Goal: Task Accomplishment & Management: Use online tool/utility

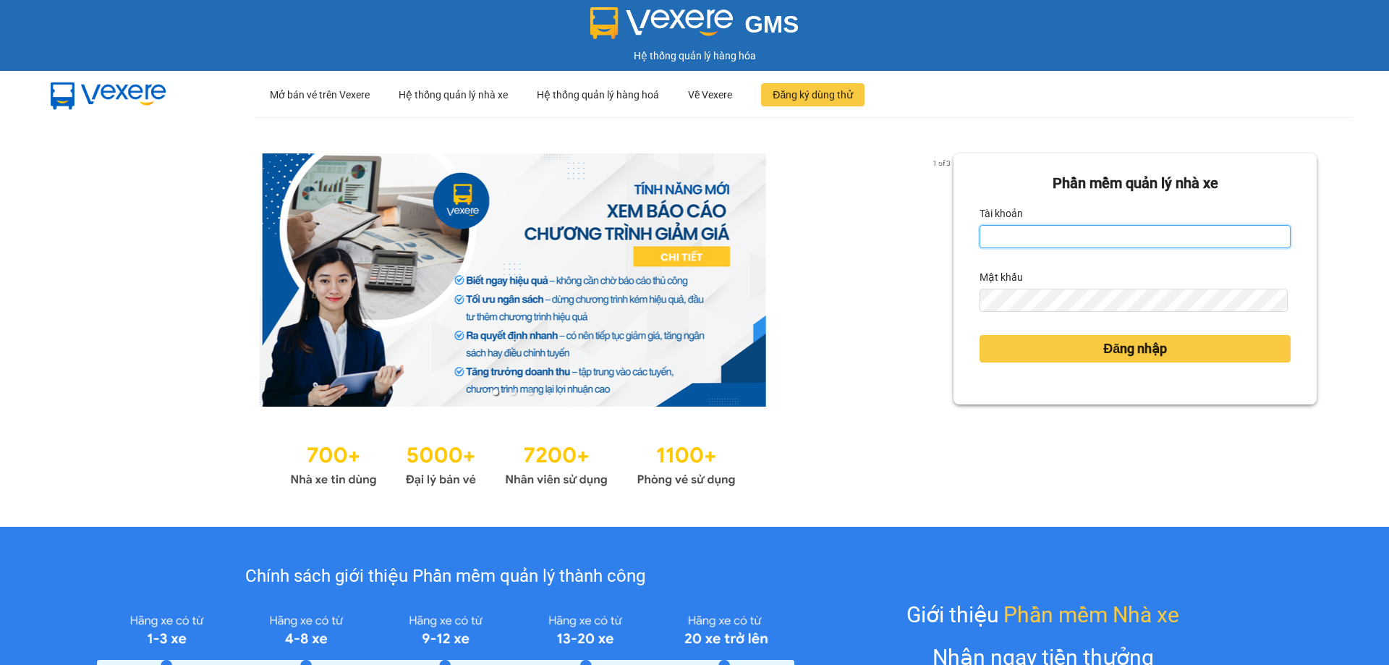
click at [997, 239] on input "Tài khoản" at bounding box center [1135, 236] width 311 height 23
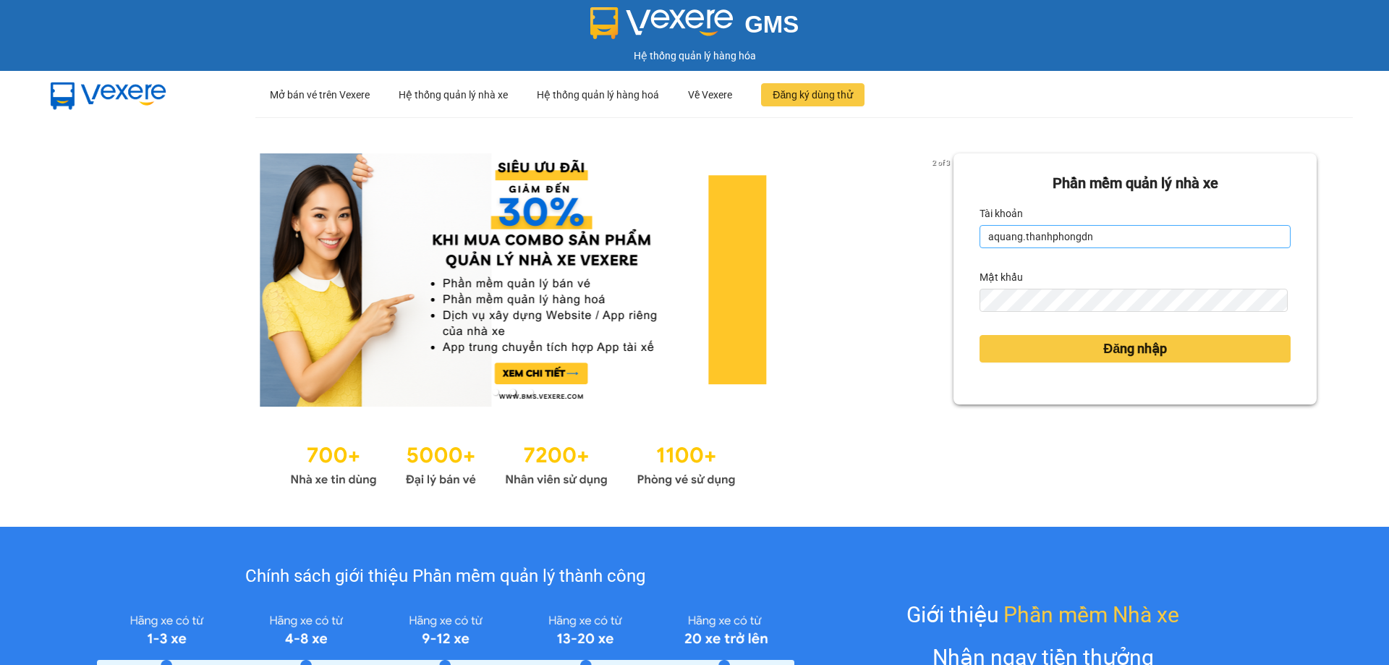
click at [1014, 236] on input "aquang.thanhphongdn" at bounding box center [1135, 236] width 311 height 23
type input "ngoc.thanhphongdn"
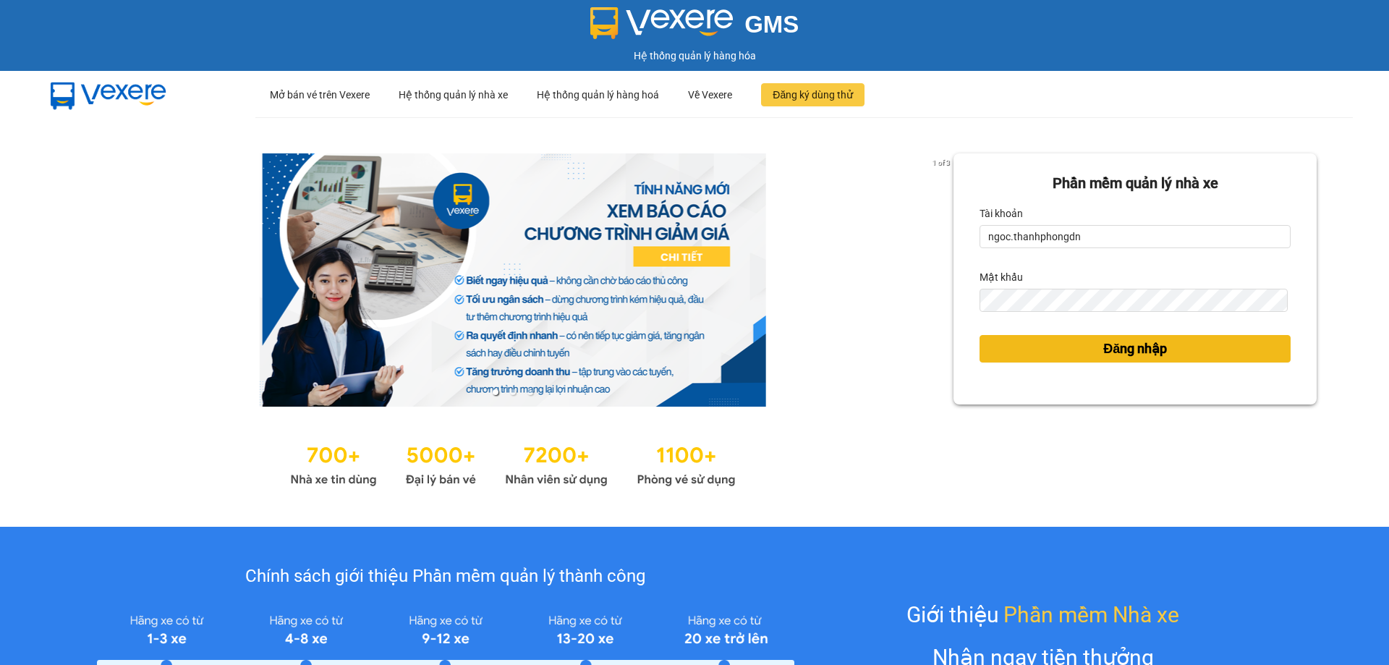
click at [1029, 345] on button "Đăng nhập" at bounding box center [1135, 348] width 311 height 27
click at [1173, 357] on button "Đăng nhập" at bounding box center [1135, 348] width 311 height 27
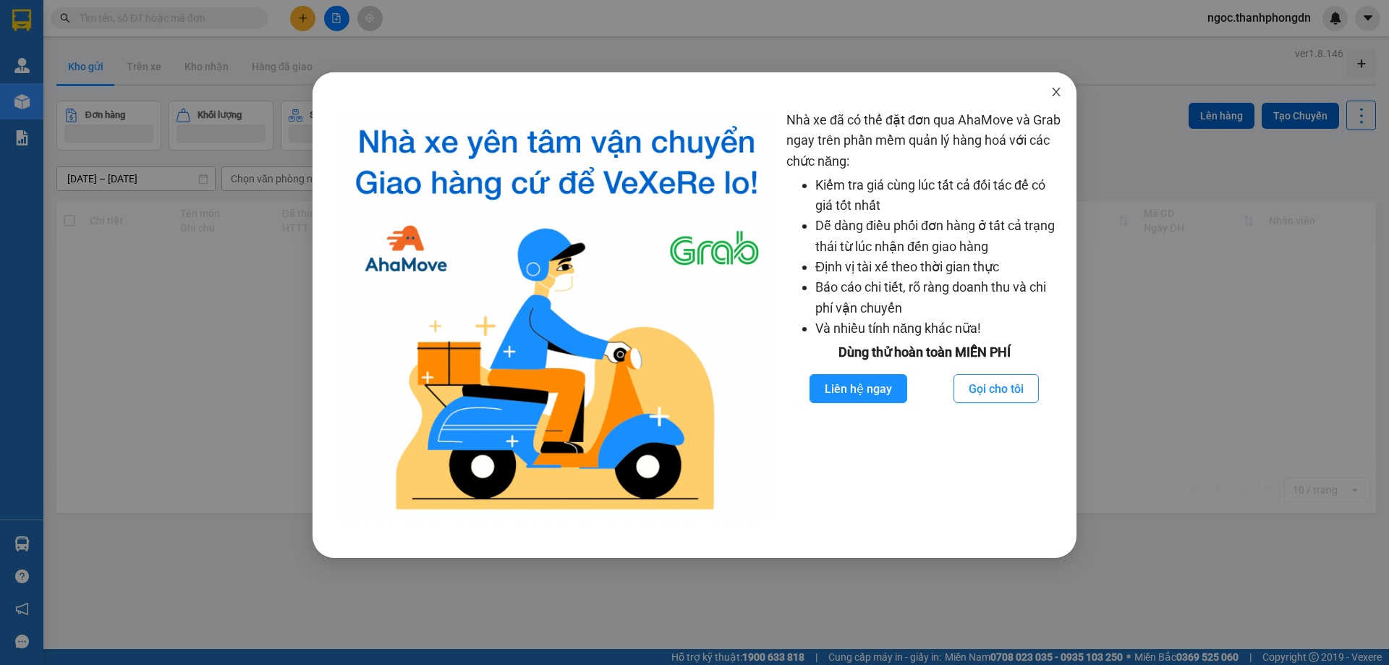
click at [1054, 95] on icon "close" at bounding box center [1056, 92] width 8 height 9
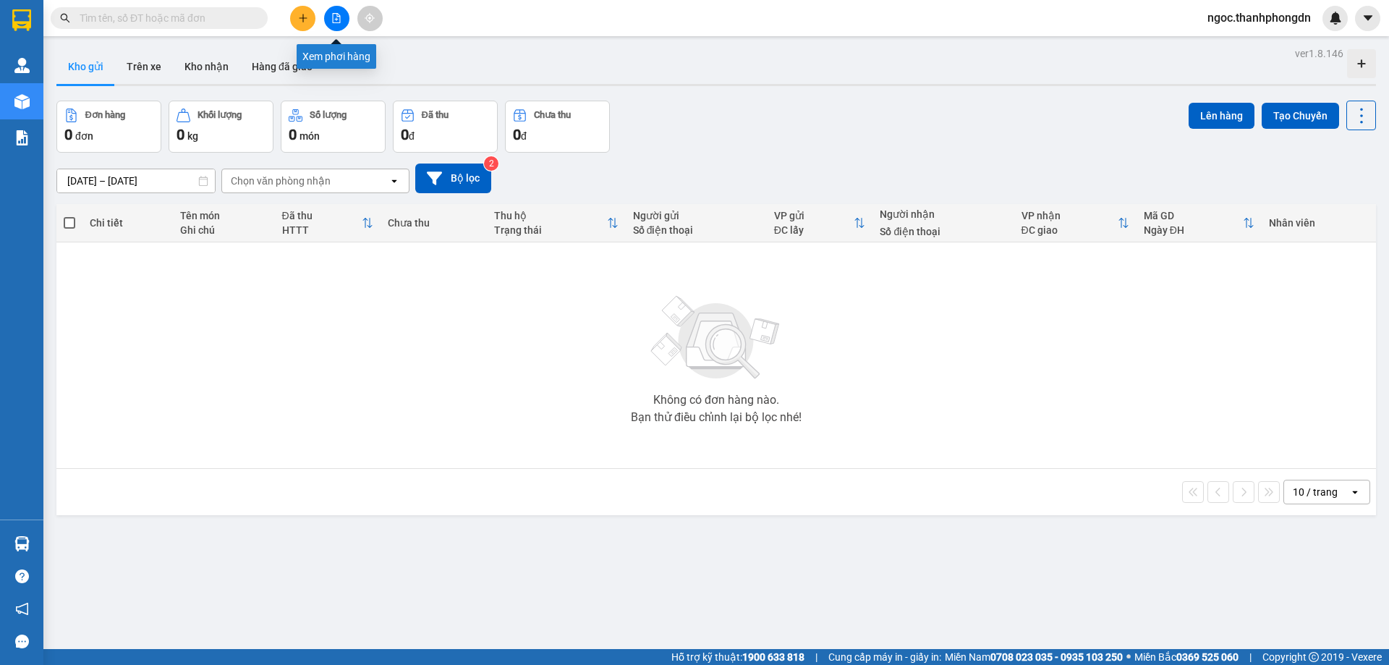
click at [328, 19] on button at bounding box center [336, 18] width 25 height 25
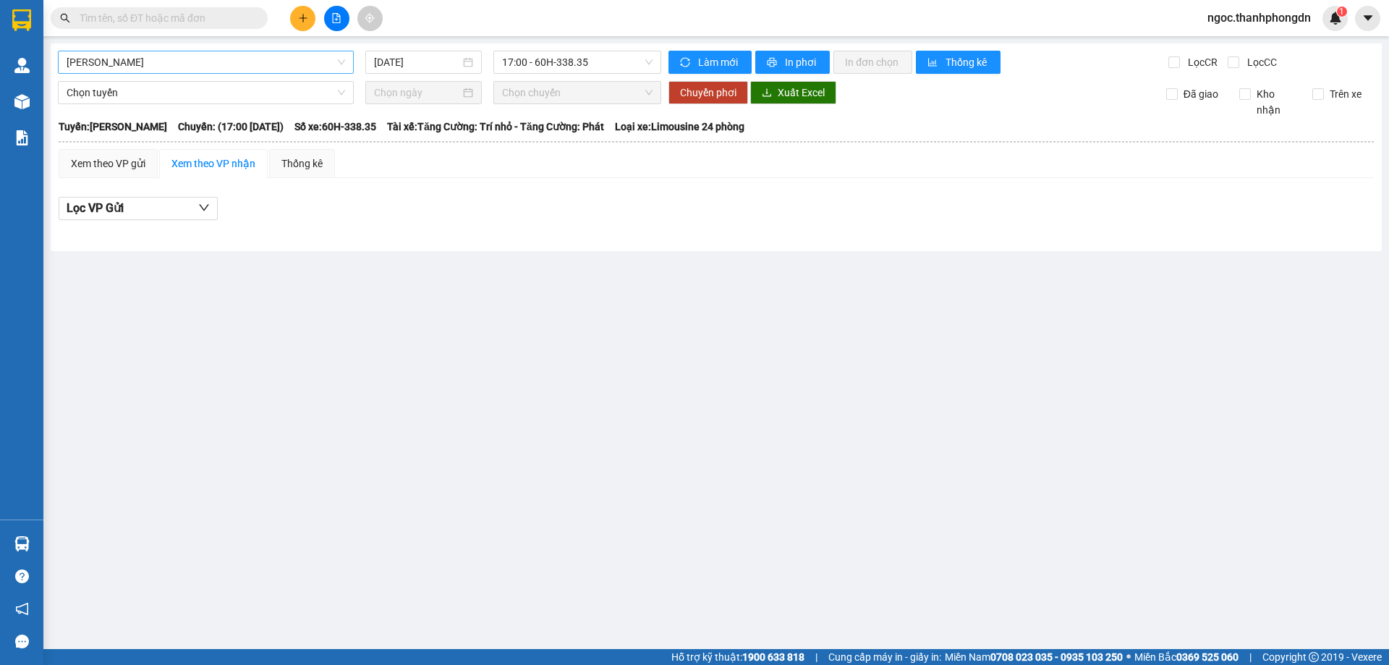
click at [179, 56] on span "[PERSON_NAME]" at bounding box center [206, 62] width 279 height 22
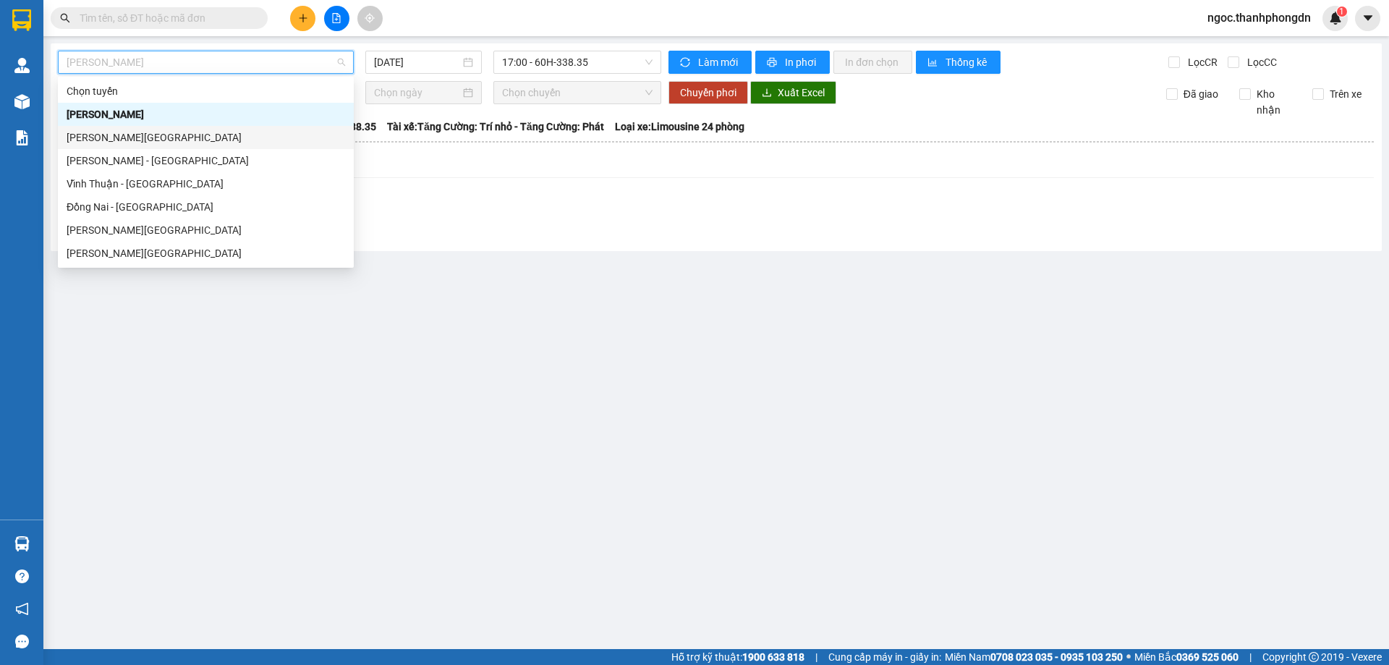
click at [140, 137] on div "[PERSON_NAME][GEOGRAPHIC_DATA]" at bounding box center [206, 138] width 279 height 16
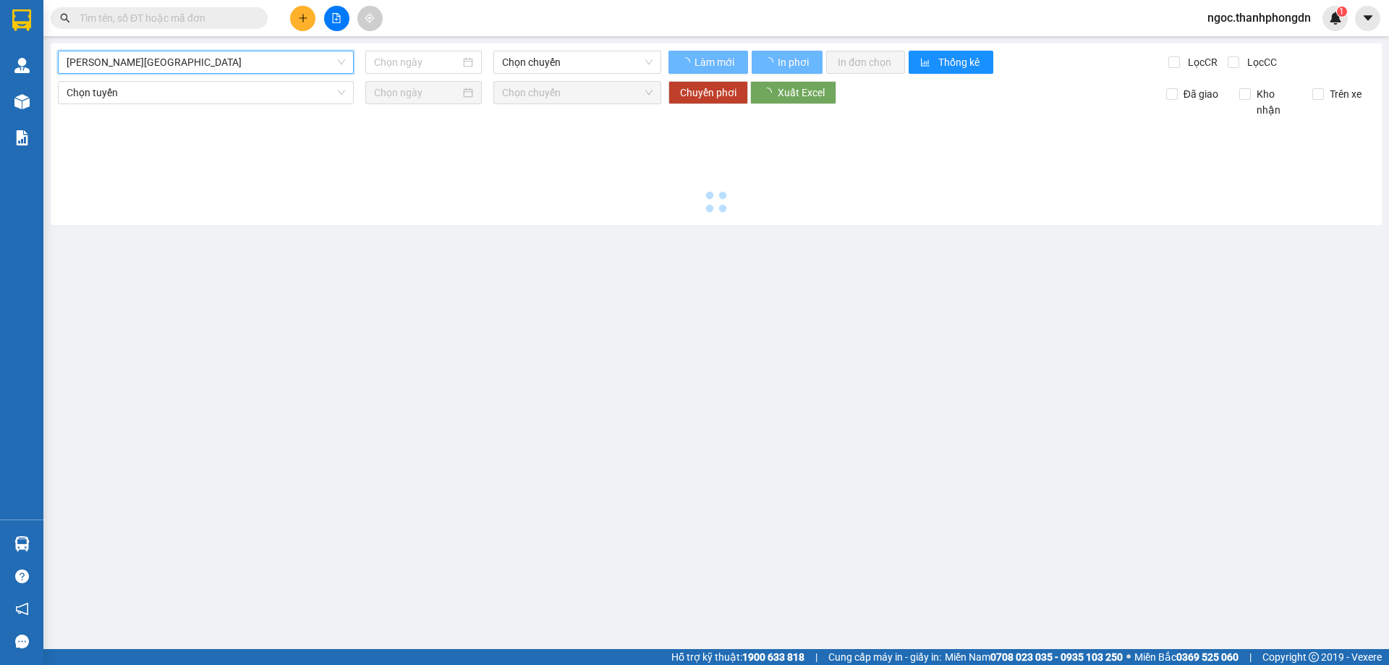
type input "[DATE]"
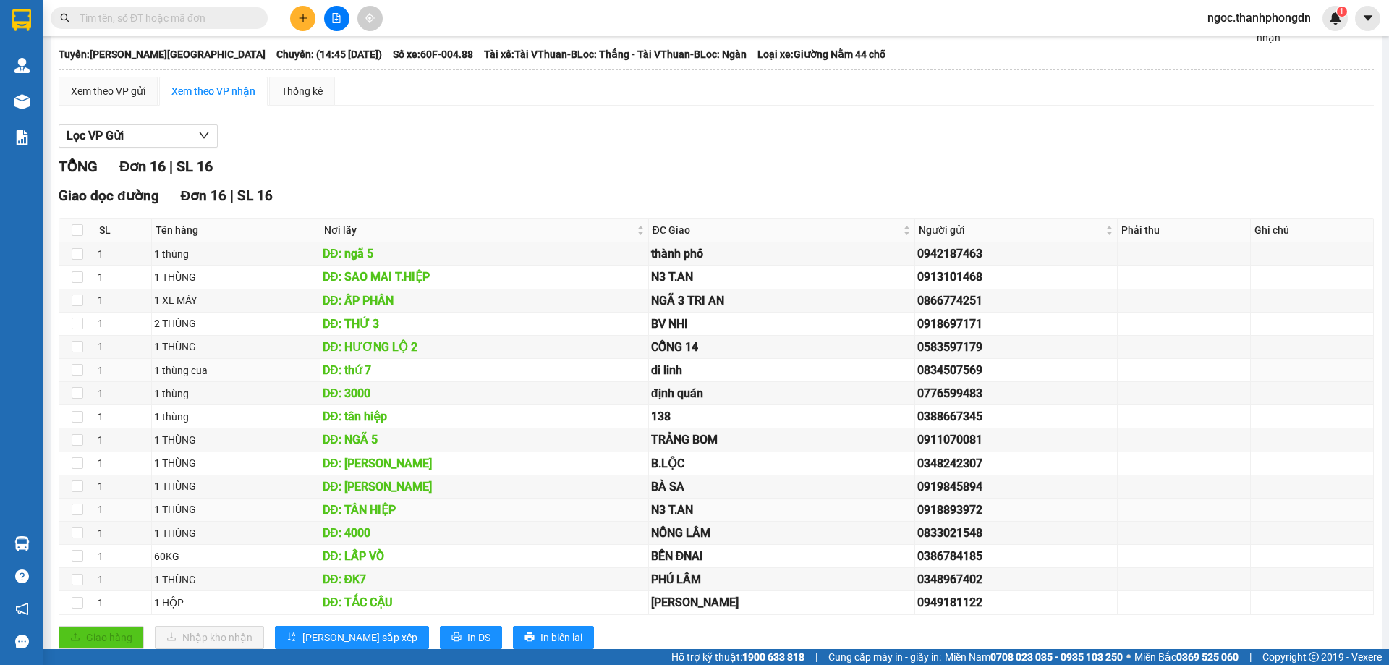
scroll to position [113, 0]
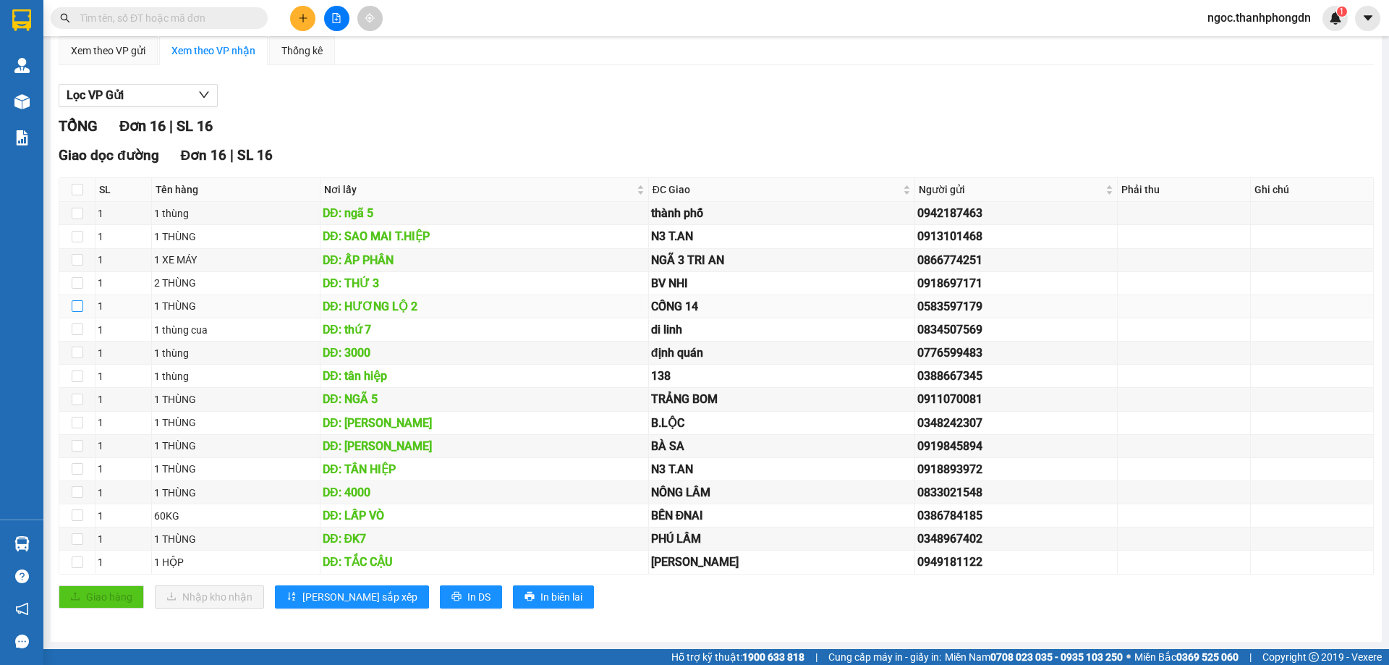
drag, startPoint x: 74, startPoint y: 312, endPoint x: 88, endPoint y: 308, distance: 14.2
click at [75, 312] on input "checkbox" at bounding box center [78, 306] width 12 height 12
checkbox input "true"
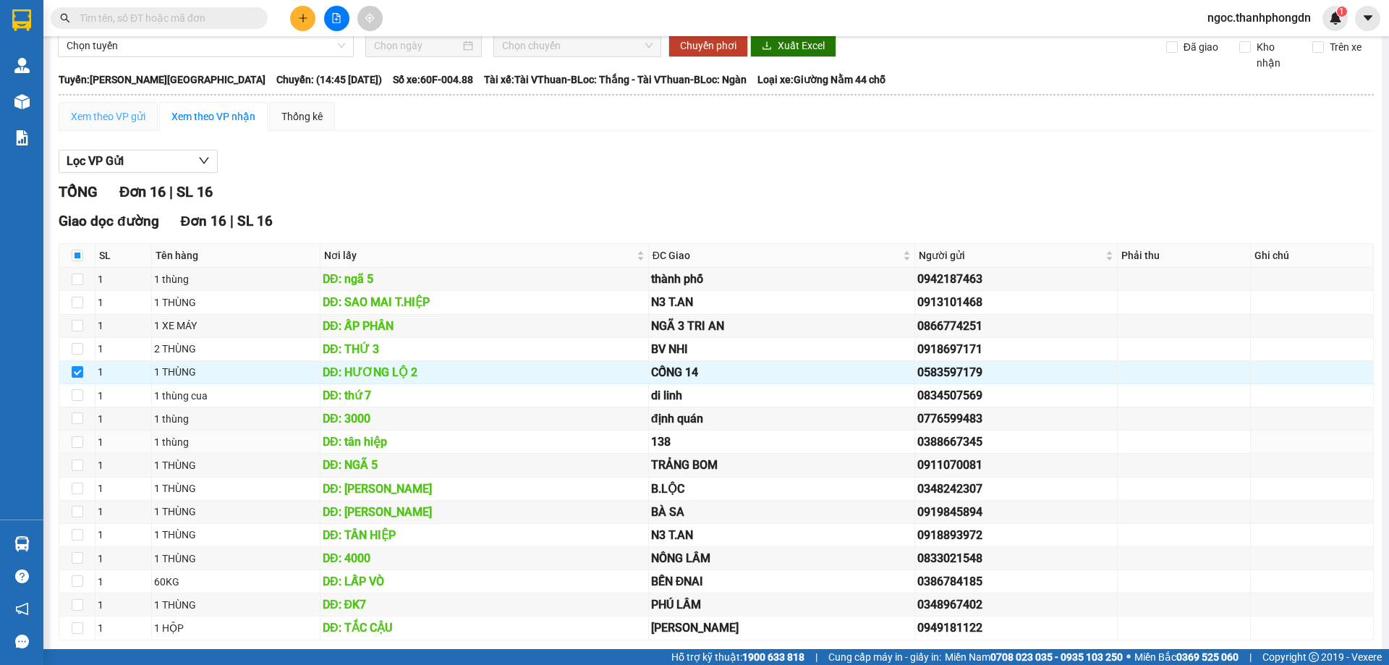
scroll to position [0, 0]
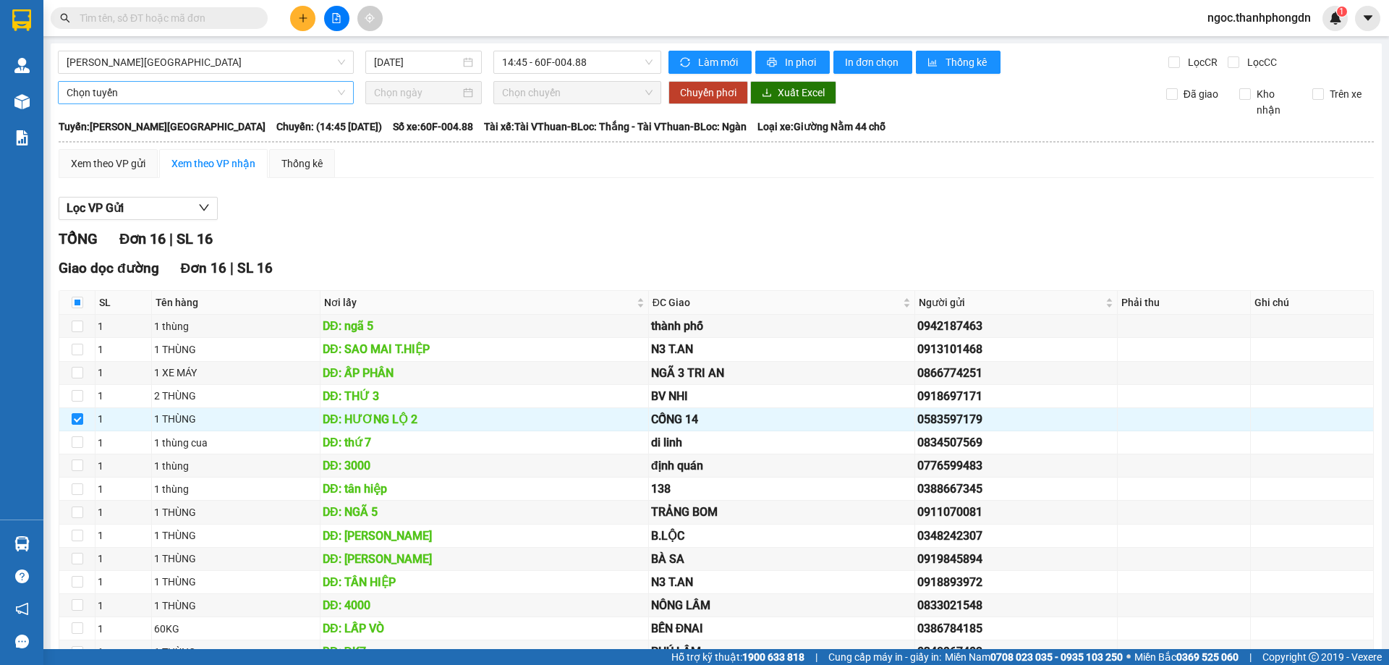
click at [127, 96] on span "Chọn tuyến" at bounding box center [206, 93] width 279 height 22
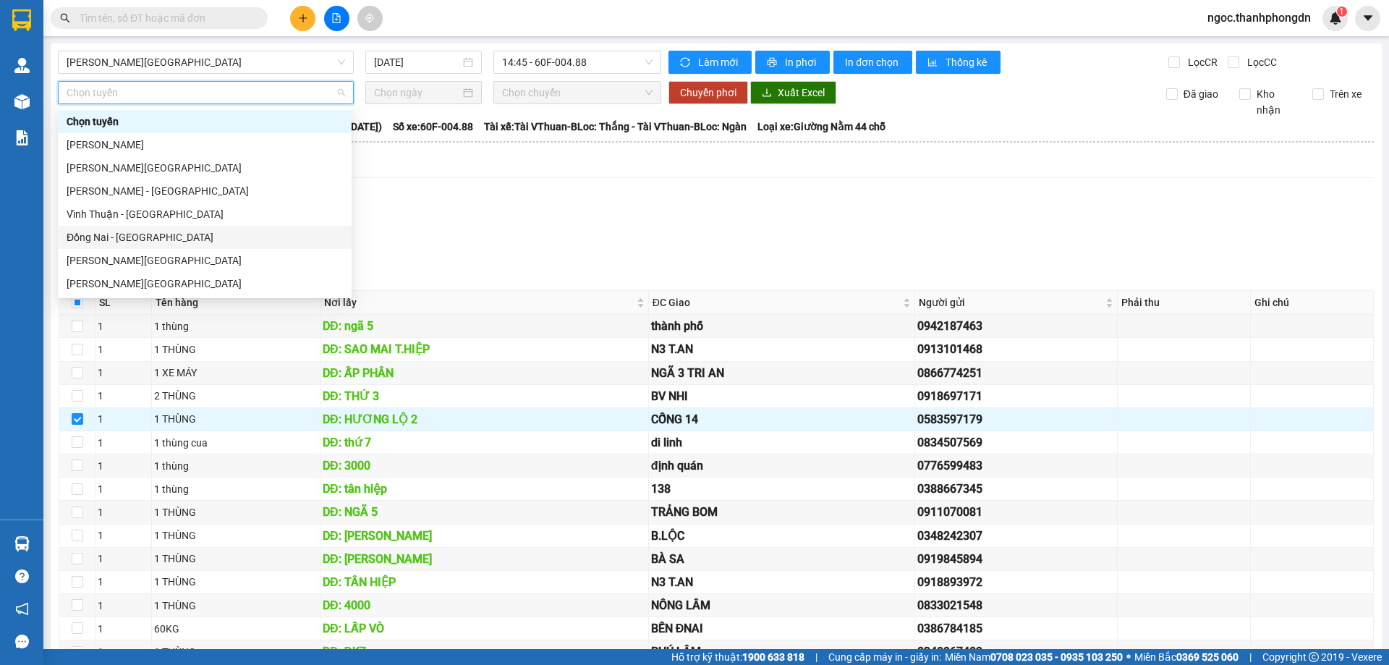
click at [123, 239] on div "Đồng Nai - [GEOGRAPHIC_DATA]" at bounding box center [205, 237] width 276 height 16
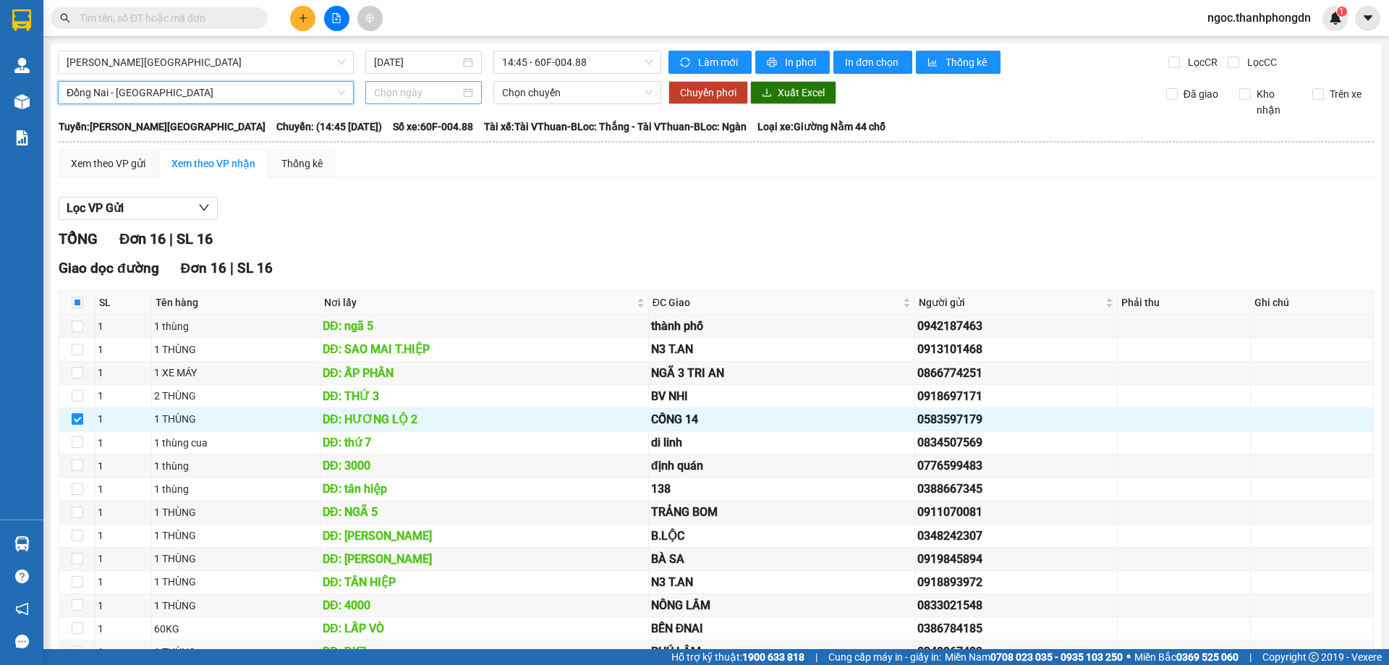
click at [394, 93] on input at bounding box center [417, 93] width 86 height 16
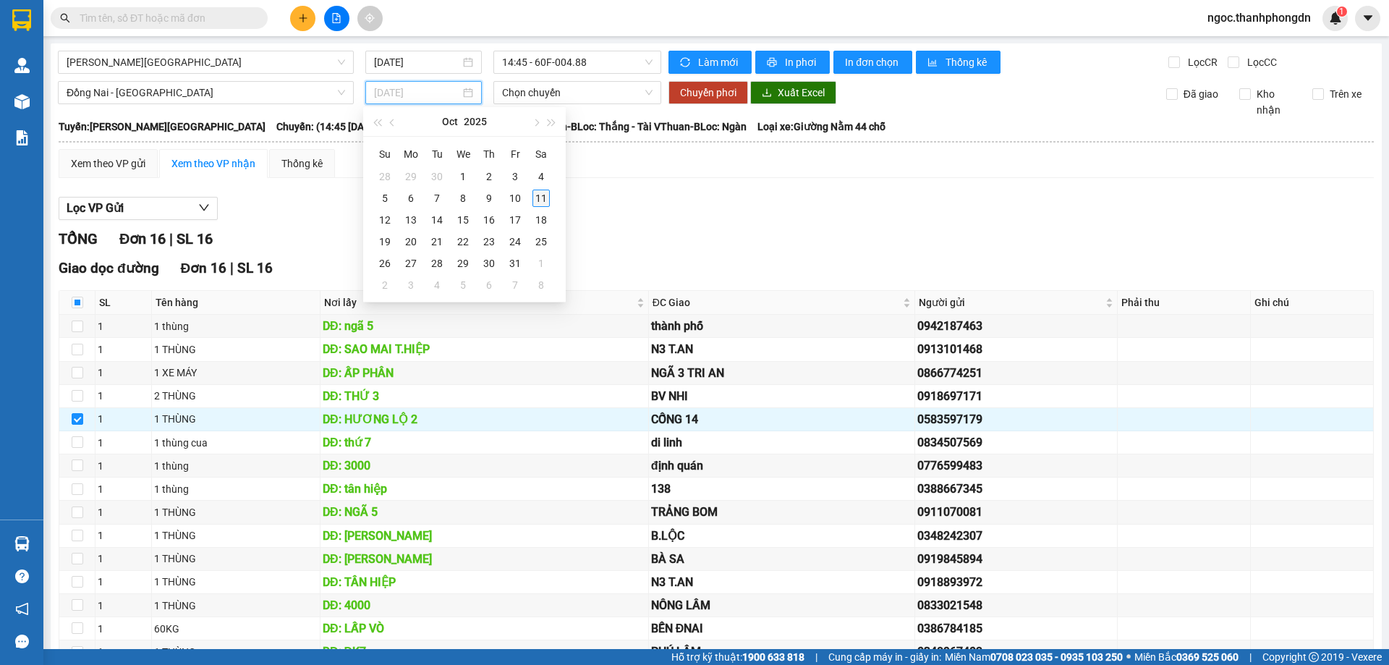
type input "[DATE]"
click at [546, 200] on div "11" at bounding box center [540, 198] width 17 height 17
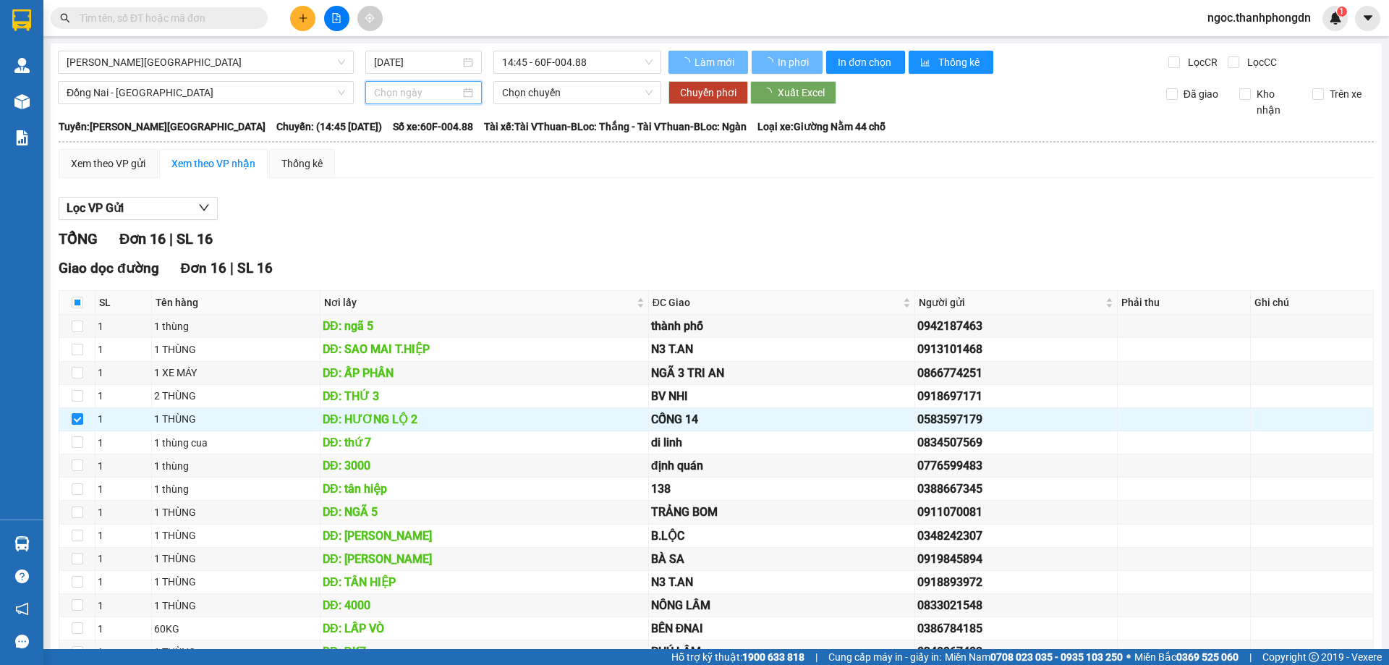
type input "[DATE]"
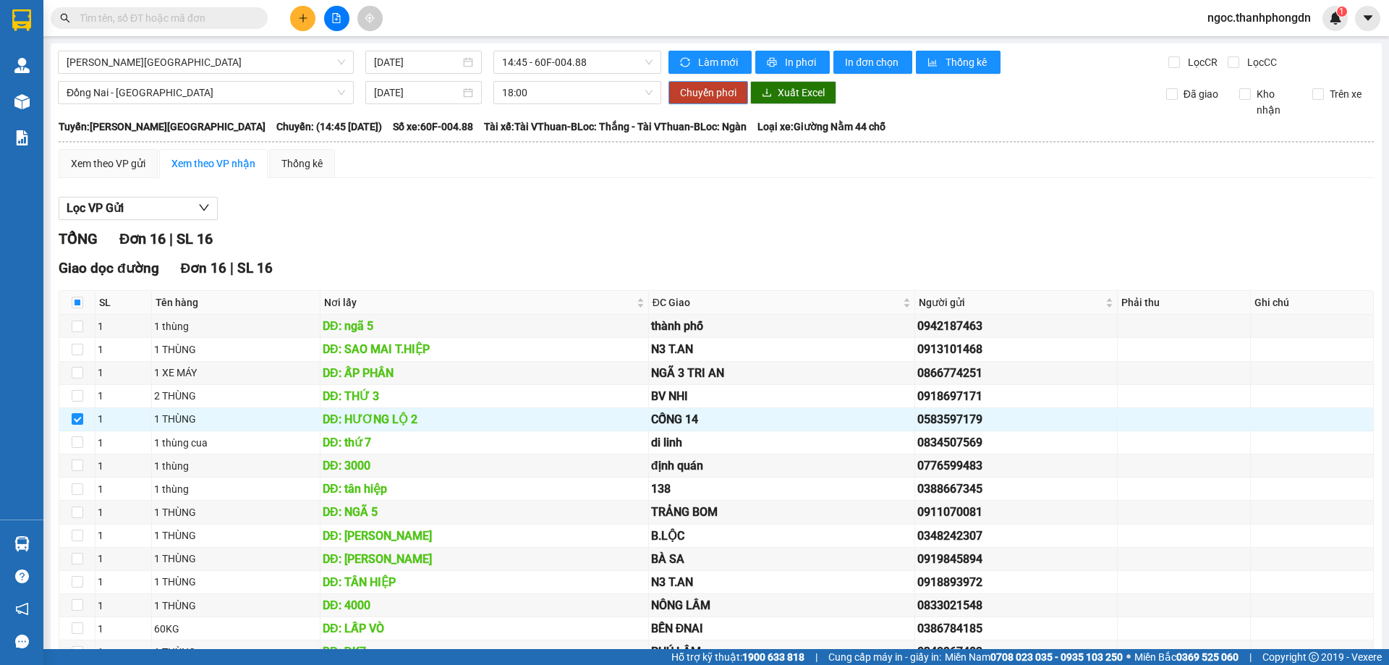
click at [692, 94] on span "Chuyển phơi" at bounding box center [708, 93] width 56 height 16
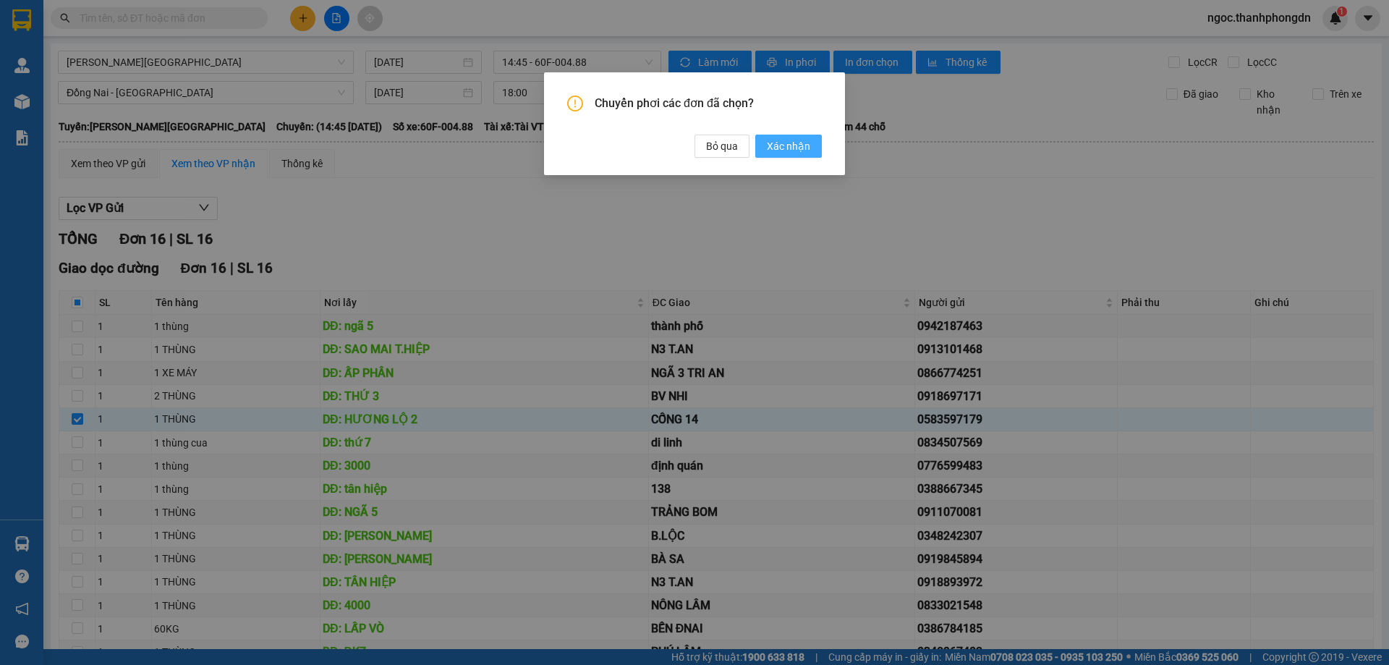
click at [777, 152] on span "Xác nhận" at bounding box center [788, 146] width 43 height 16
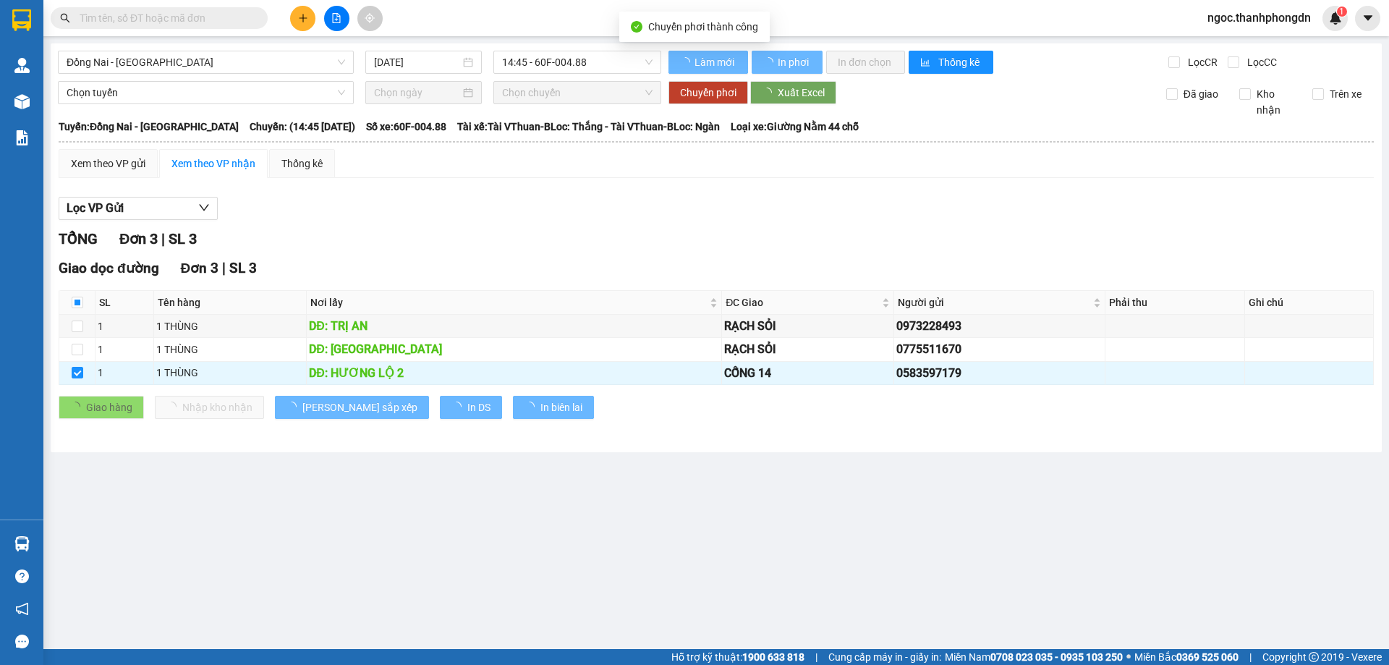
checkbox input "false"
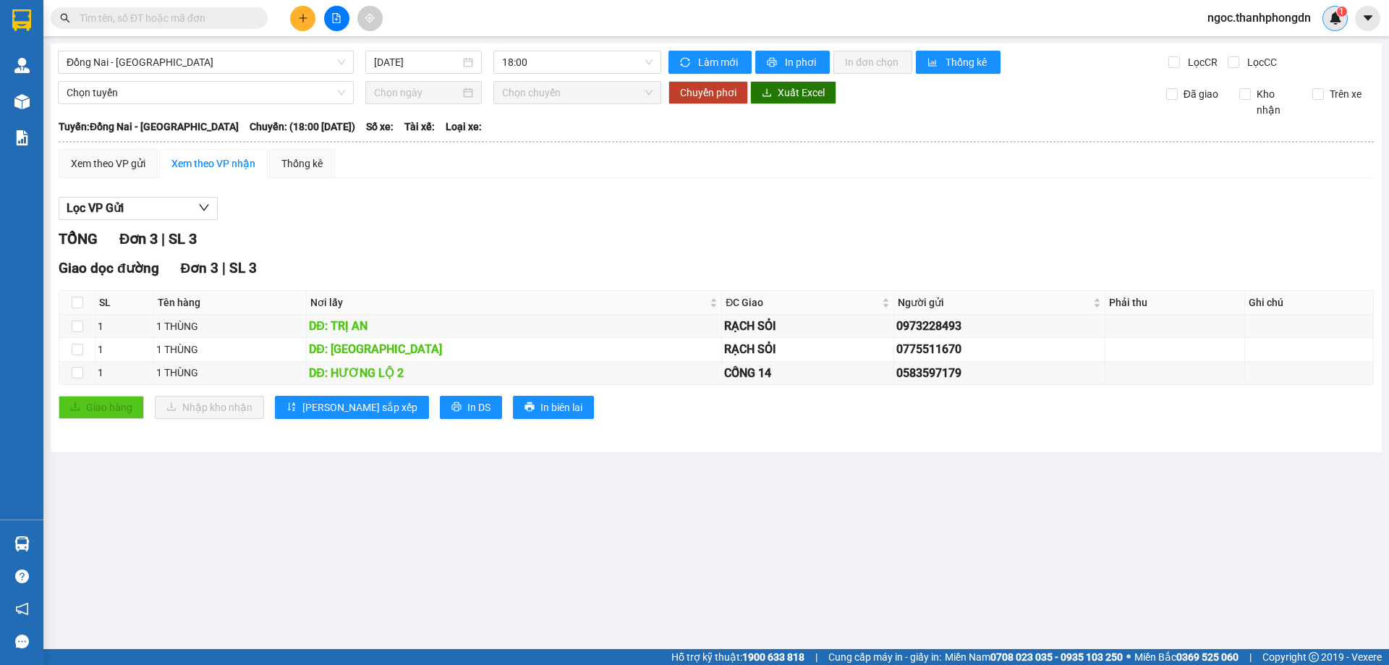
click at [1333, 22] on img at bounding box center [1335, 18] width 13 height 13
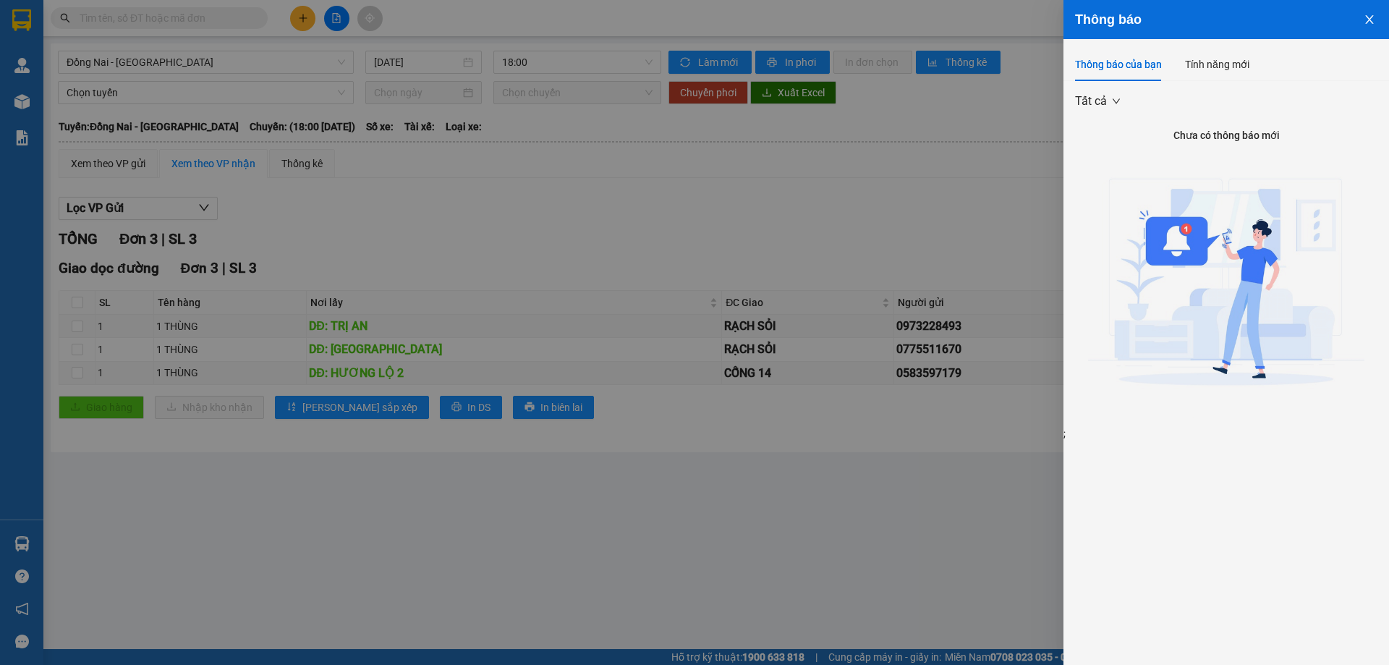
click at [1100, 102] on span "Tất cả" at bounding box center [1097, 101] width 45 height 22
click at [1285, 158] on img at bounding box center [1226, 286] width 277 height 277
click at [1215, 68] on div "Tính năng mới" at bounding box center [1217, 64] width 64 height 16
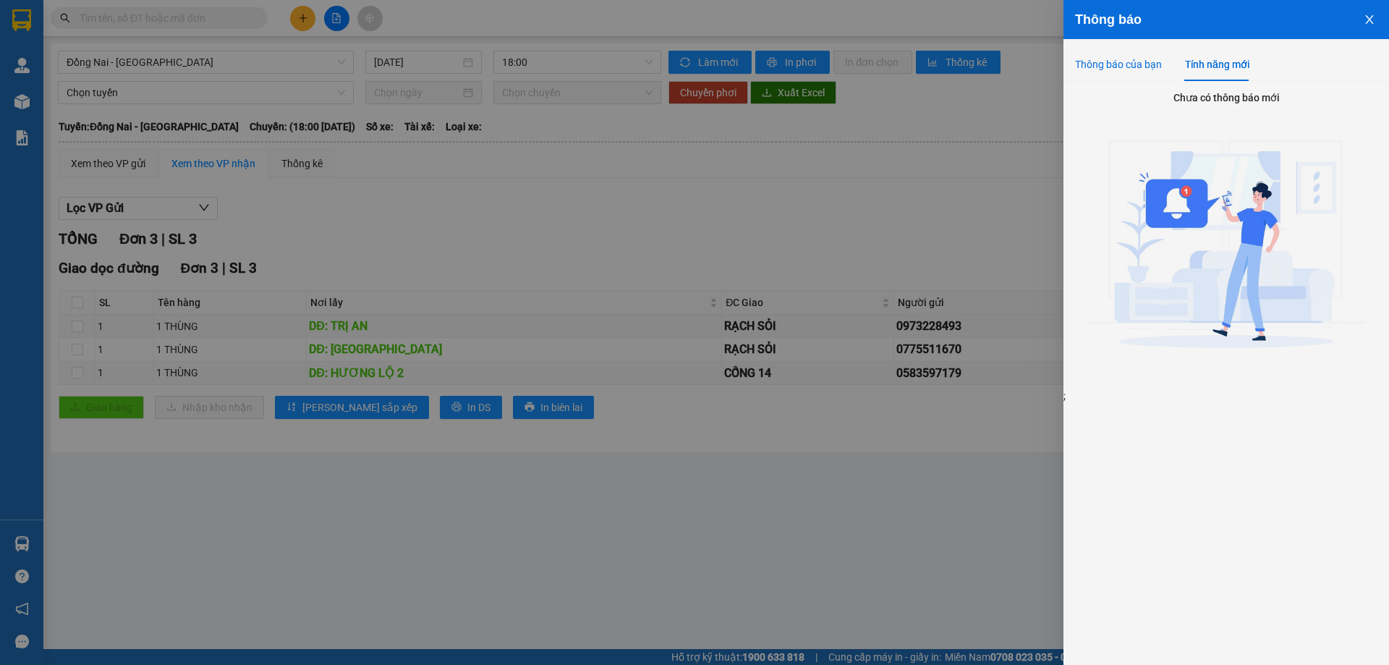
click at [1133, 70] on div "Thông báo của bạn" at bounding box center [1118, 64] width 87 height 16
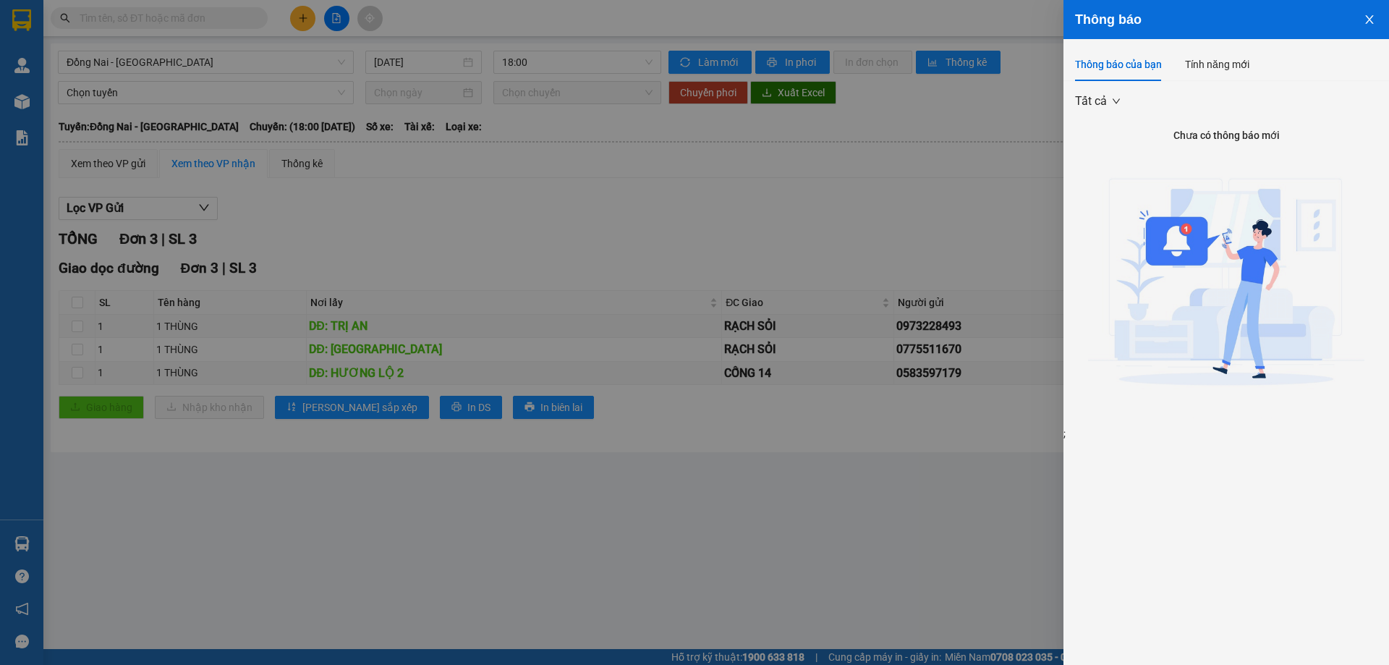
click at [1092, 103] on span "Tất cả" at bounding box center [1097, 101] width 45 height 22
